Goal: Find specific page/section: Find specific page/section

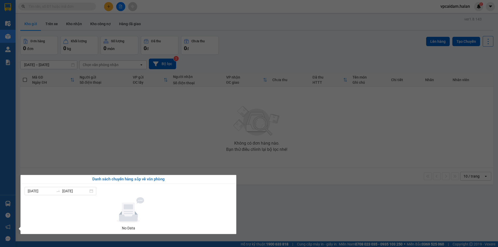
click at [241, 73] on section "Kết quả tìm kiếm ( 0 ) Bộ lọc No Data vpcaidam.halan 2 Điều hành xe Kho hàng mớ…" at bounding box center [249, 123] width 498 height 247
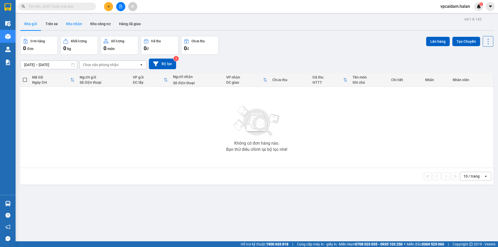
click at [76, 24] on button "Kho nhận" at bounding box center [74, 24] width 24 height 12
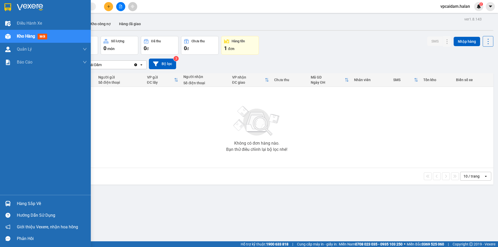
click at [8, 167] on img at bounding box center [7, 203] width 5 height 5
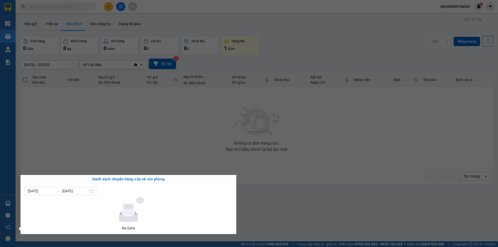
click at [210, 138] on section "Kết quả tìm kiếm ( 0 ) Bộ lọc No Data vpcaidam.halan 2 Điều hành xe Kho hàng mớ…" at bounding box center [249, 123] width 498 height 247
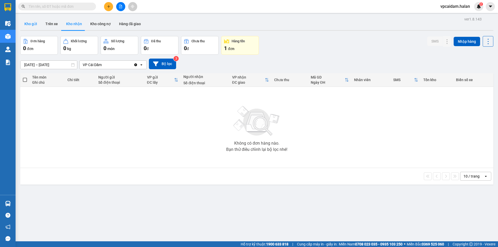
click at [35, 22] on button "Kho gửi" at bounding box center [30, 24] width 21 height 12
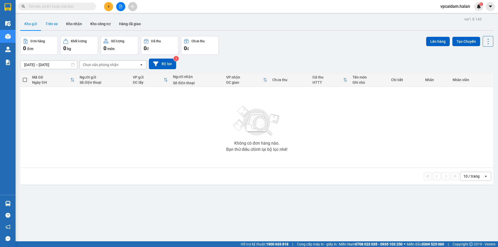
click at [57, 25] on button "Trên xe" at bounding box center [51, 24] width 21 height 12
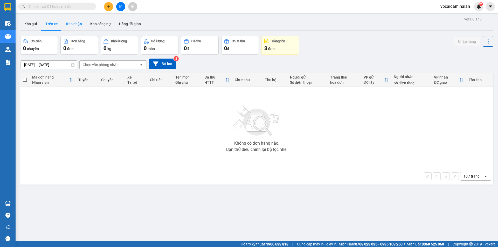
click at [76, 26] on button "Kho nhận" at bounding box center [74, 24] width 24 height 12
type input "[DATE] – [DATE]"
